Goal: Task Accomplishment & Management: Manage account settings

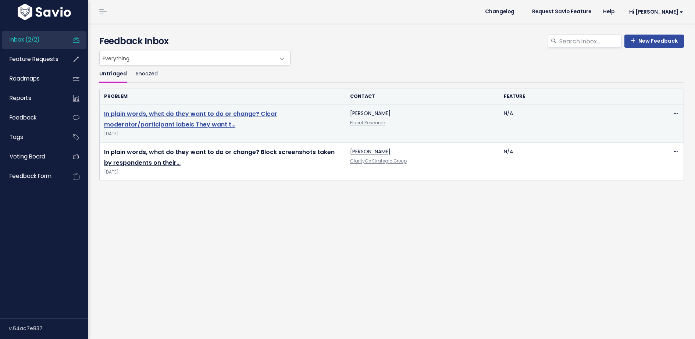
click at [201, 122] on link "In plain words, what do they want to do or change? Clear moderator/participant …" at bounding box center [190, 119] width 173 height 19
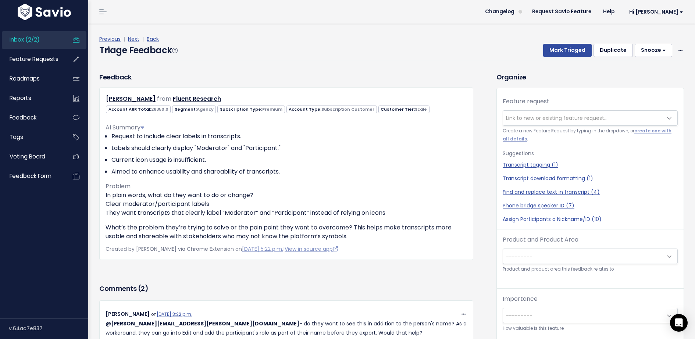
click at [651, 51] on button "Snooze" at bounding box center [654, 50] width 38 height 13
click at [648, 88] on button "3 days" at bounding box center [656, 82] width 53 height 14
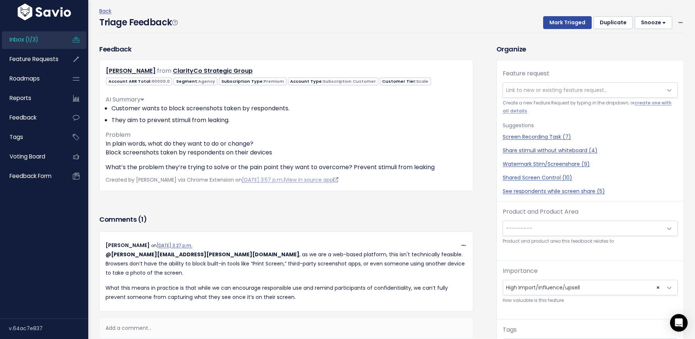
scroll to position [43, 0]
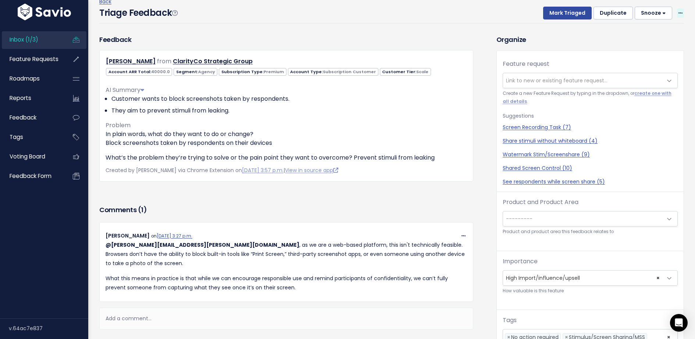
click at [677, 12] on span at bounding box center [680, 12] width 7 height 9
click at [648, 48] on link "Delete" at bounding box center [651, 47] width 53 height 14
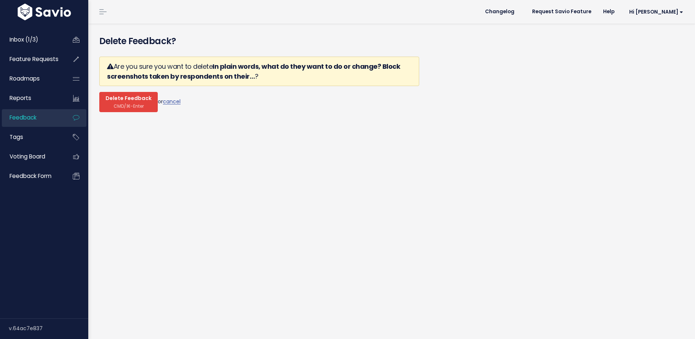
click at [131, 103] on span "CMD/⌘-Enter" at bounding box center [129, 106] width 30 height 6
